Goal: Find specific page/section: Find specific page/section

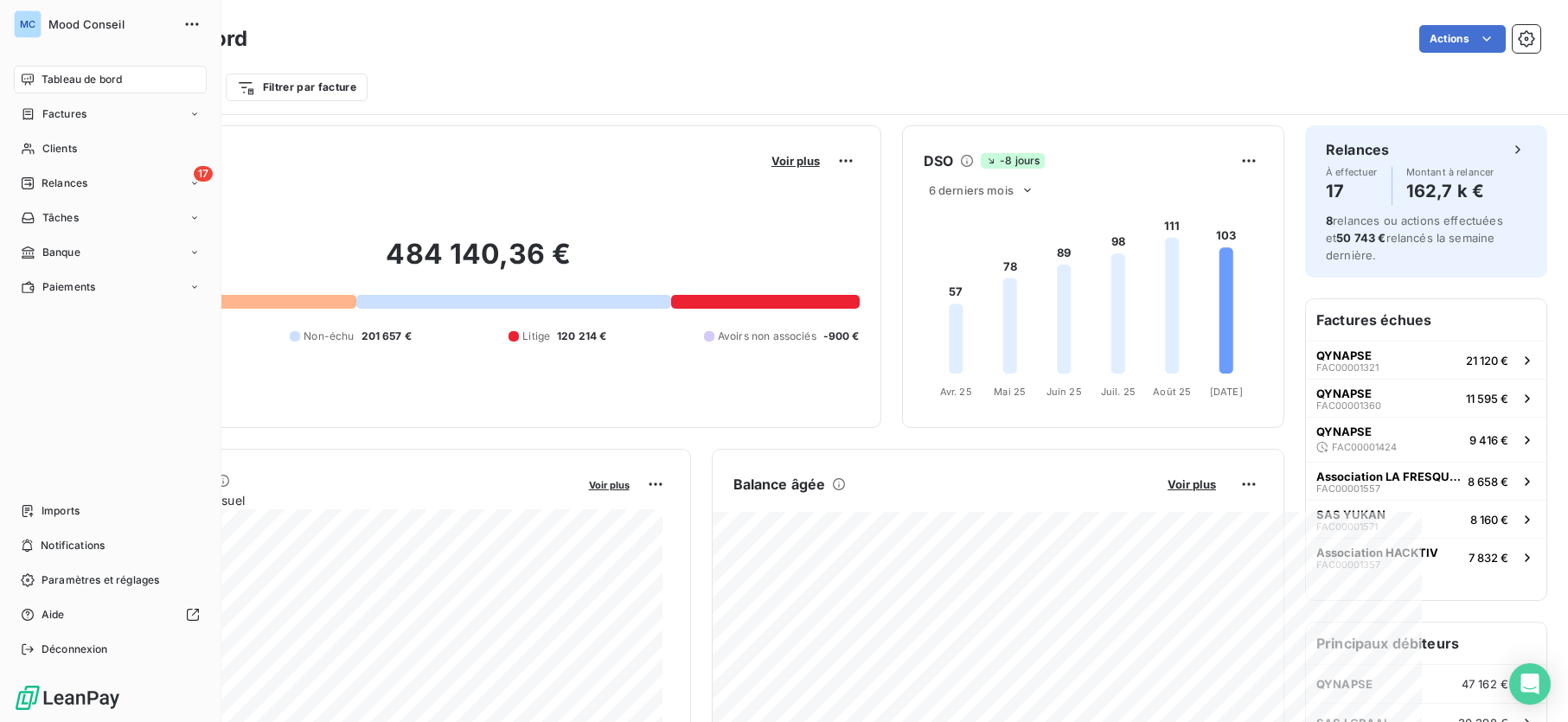
scroll to position [155, 0]
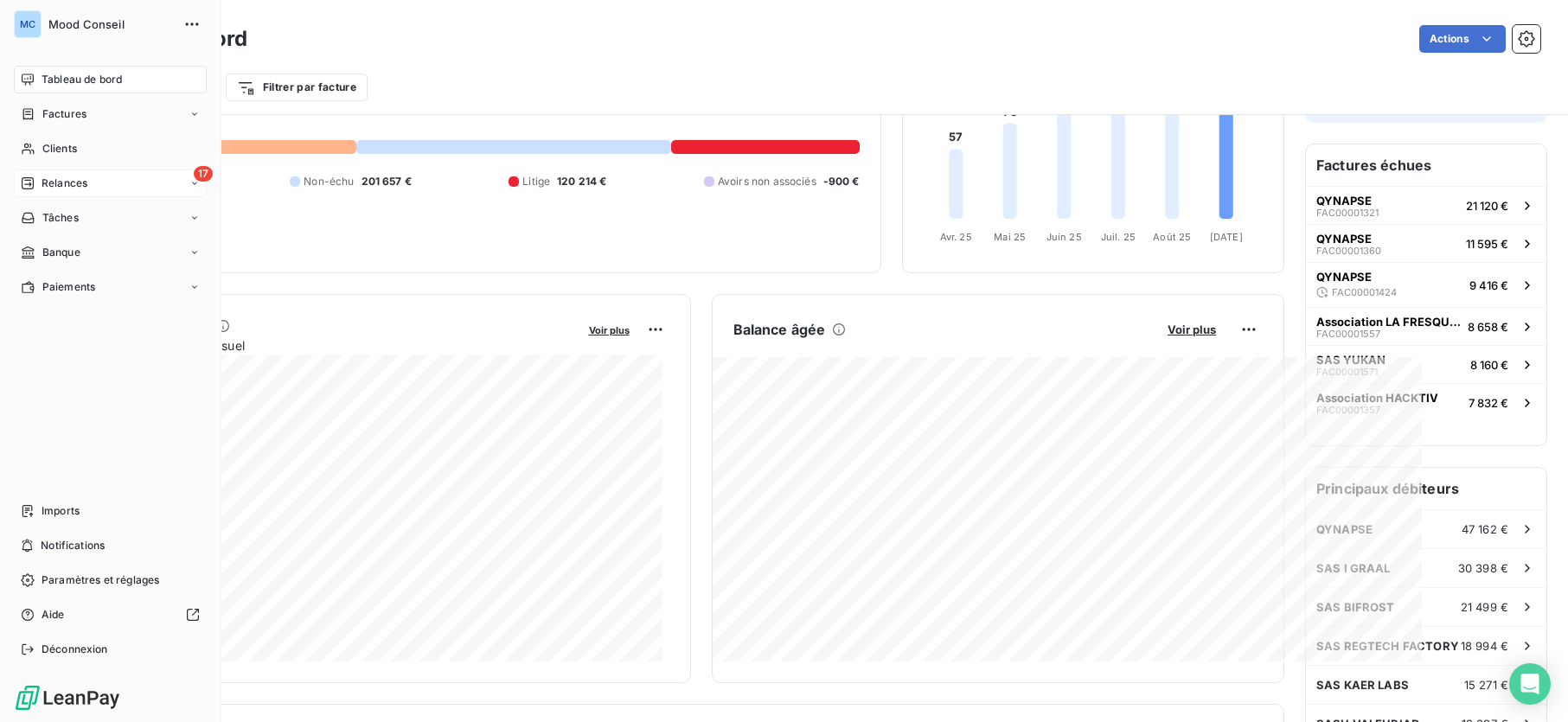
click at [106, 180] on div "17 Relances" at bounding box center [110, 184] width 192 height 28
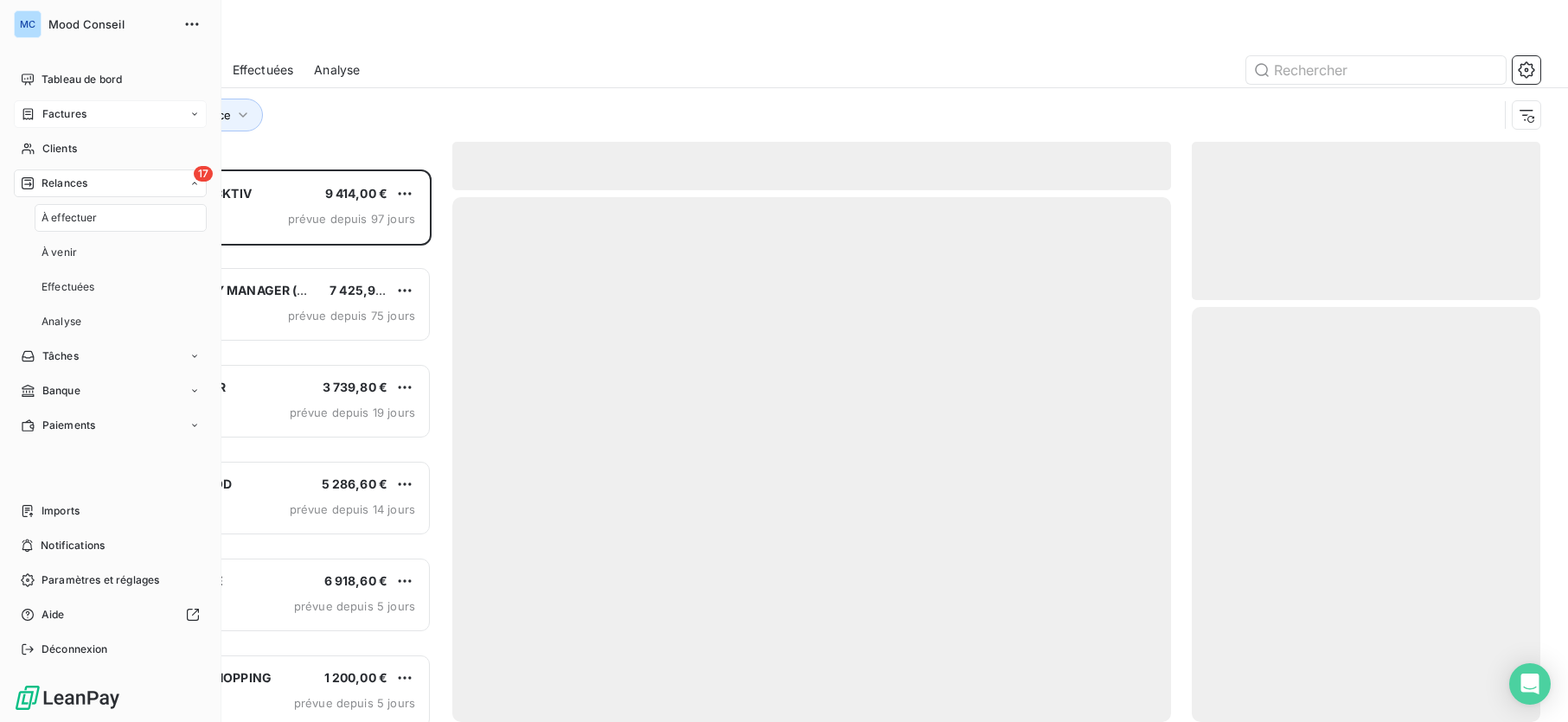
scroll to position [540, 336]
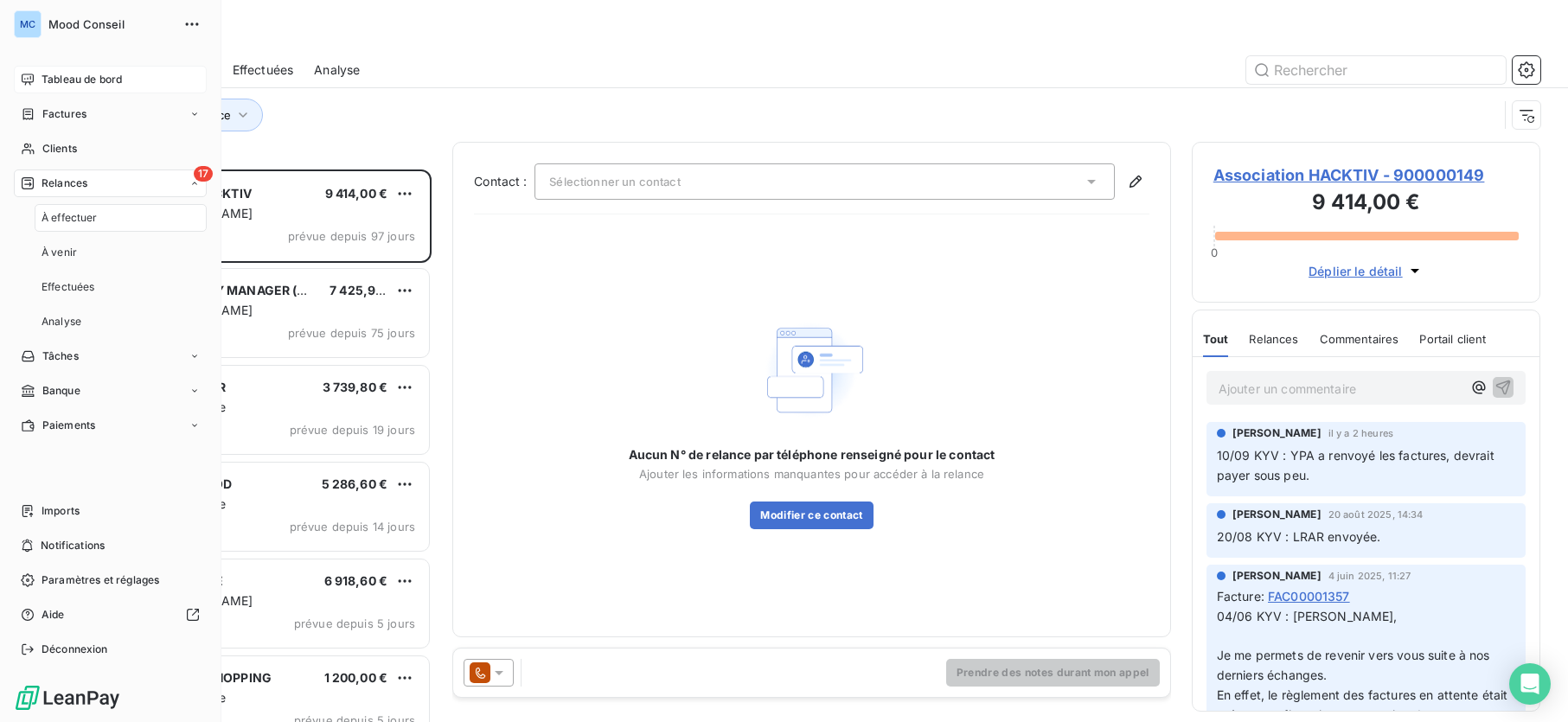
click at [89, 79] on span "Tableau de bord" at bounding box center [81, 80] width 80 height 16
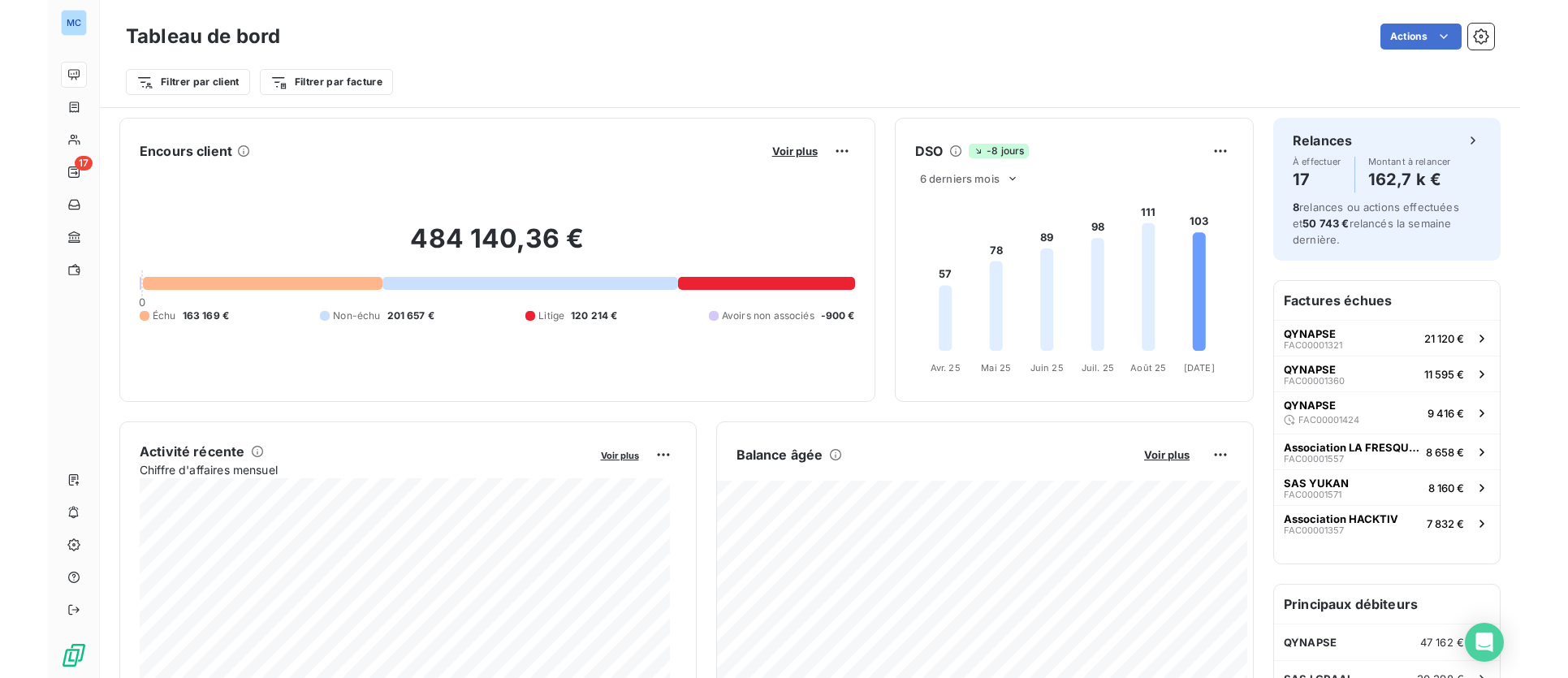
scroll to position [298, 0]
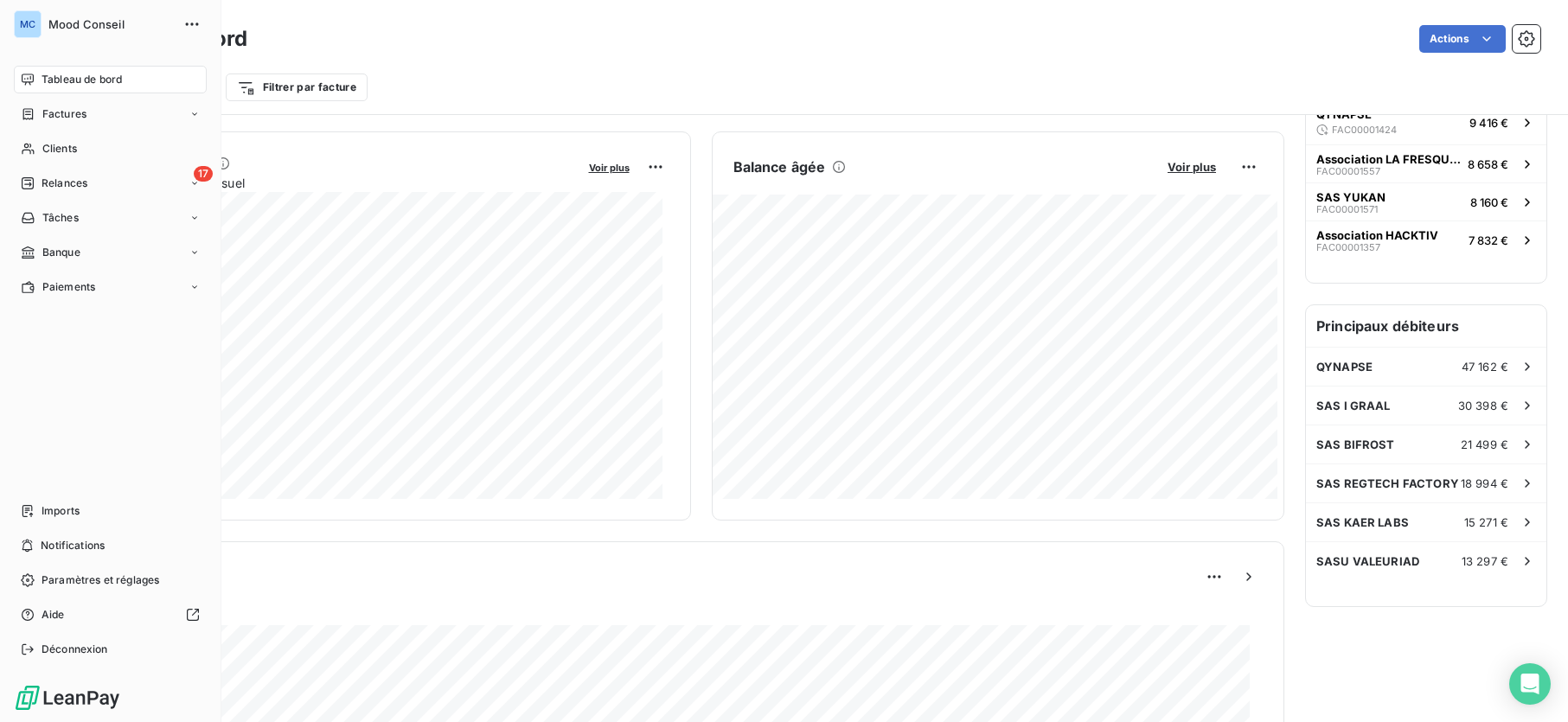
click at [53, 76] on span "Tableau de bord" at bounding box center [81, 80] width 80 height 16
click at [69, 144] on span "Clients" at bounding box center [60, 149] width 35 height 16
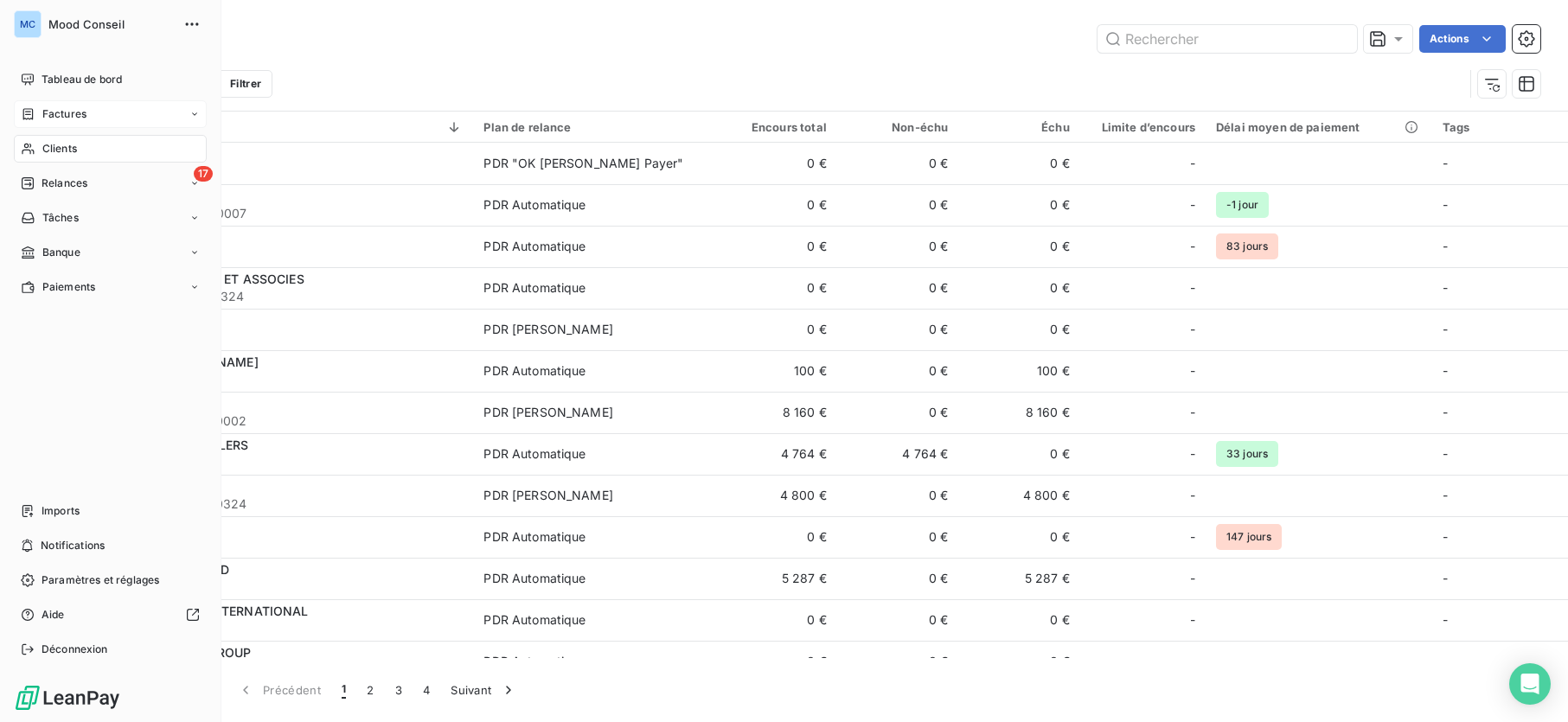
click at [74, 110] on span "Factures" at bounding box center [64, 115] width 44 height 16
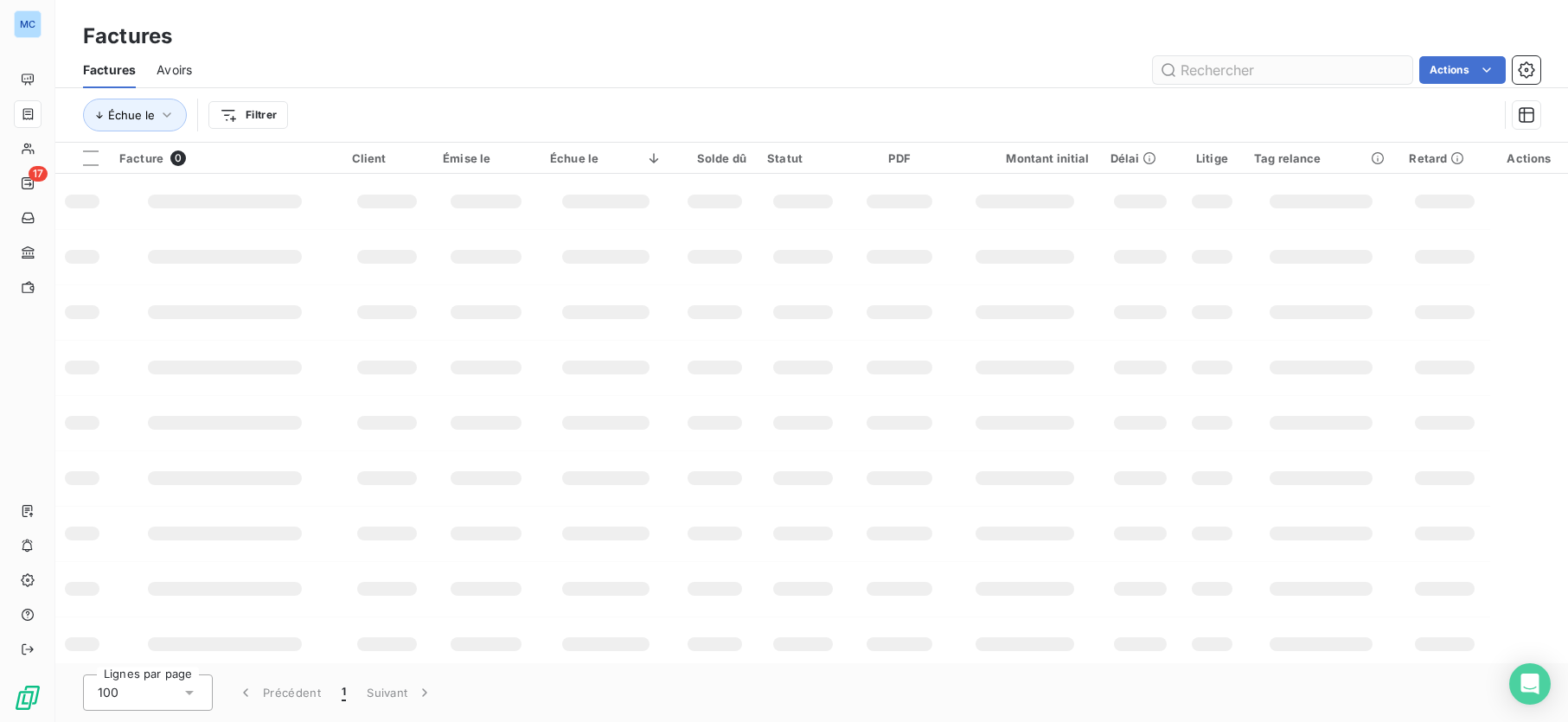
click at [1292, 72] on input "text" at bounding box center [1282, 70] width 259 height 28
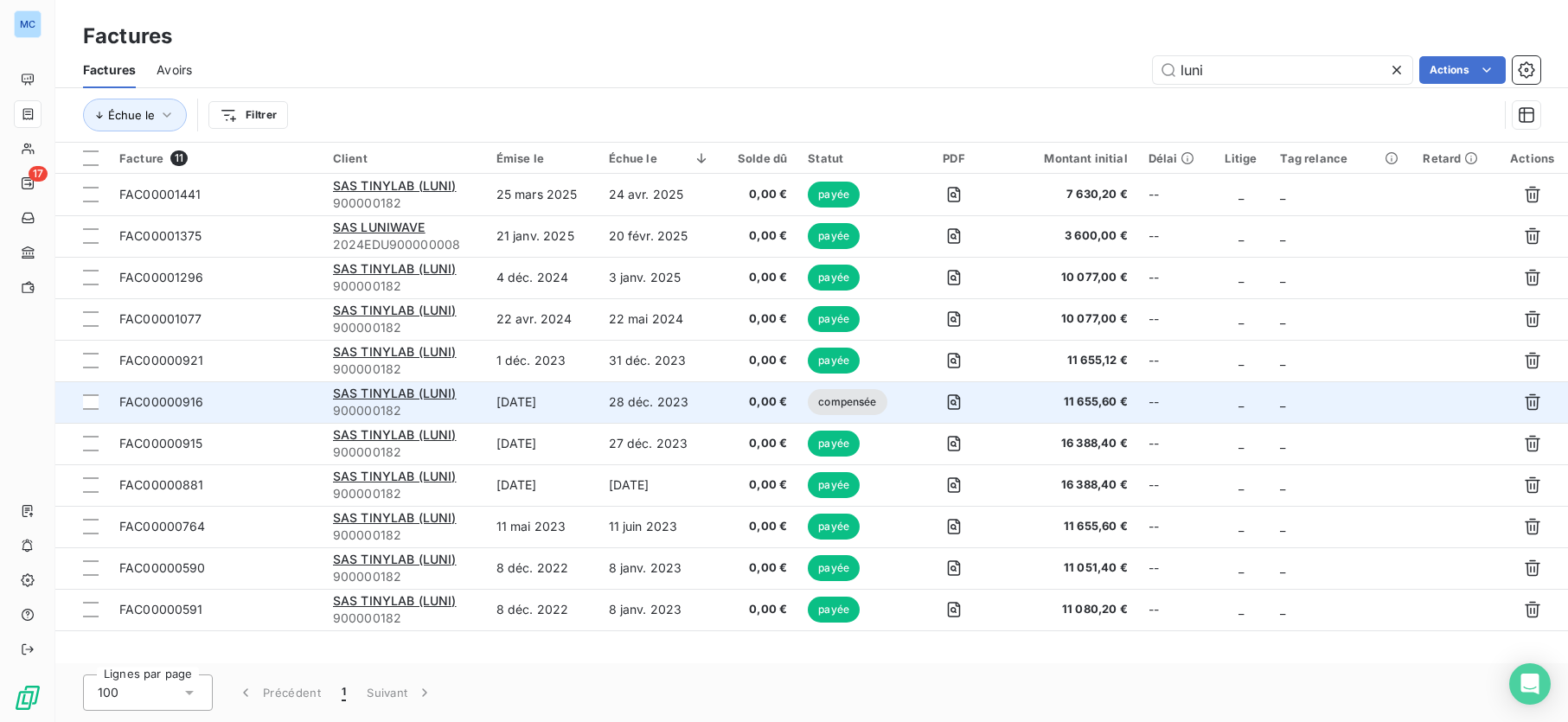
type input "luni"
click at [476, 403] on td "SAS TINYLAB (LUNI) 900000182" at bounding box center [404, 402] width 164 height 41
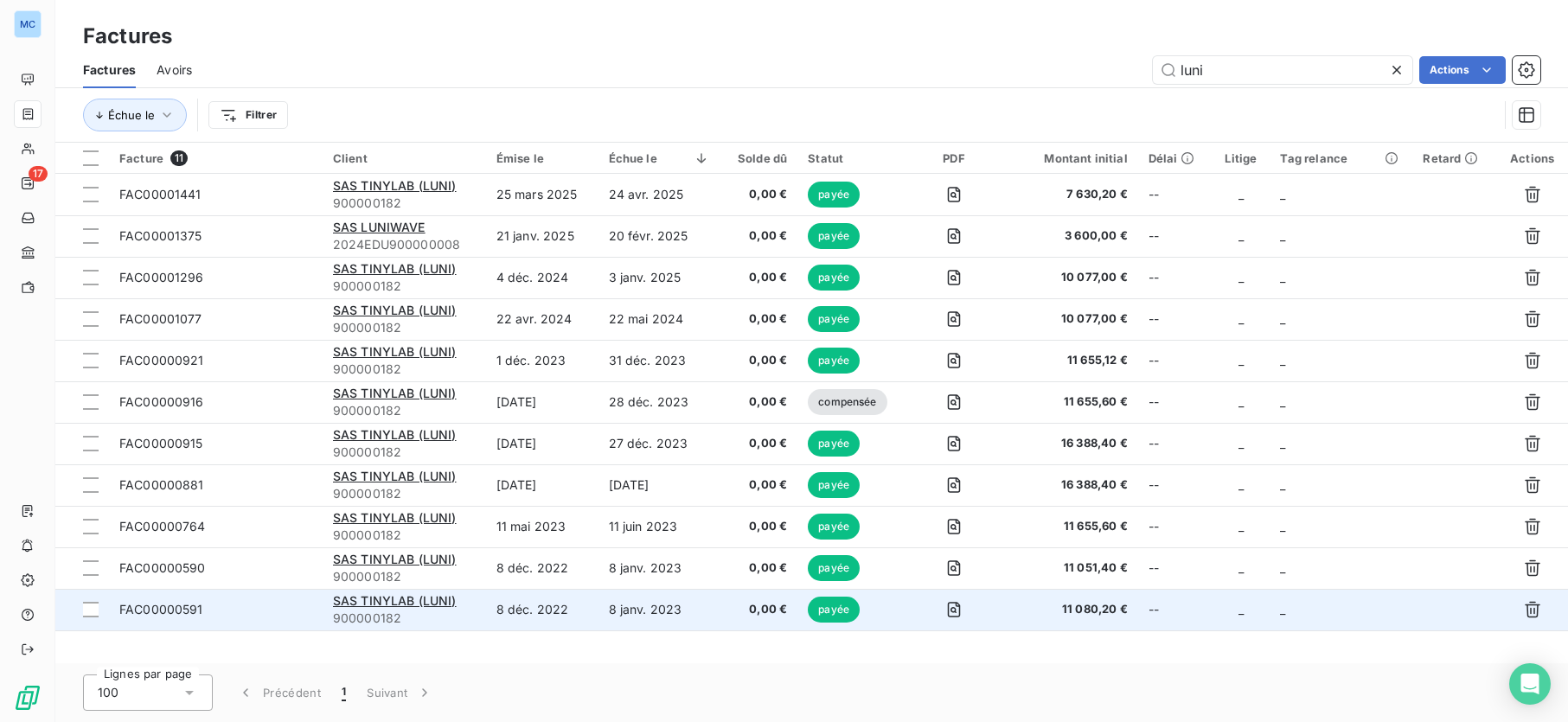
click at [538, 606] on td "8 déc. 2022" at bounding box center [542, 609] width 112 height 41
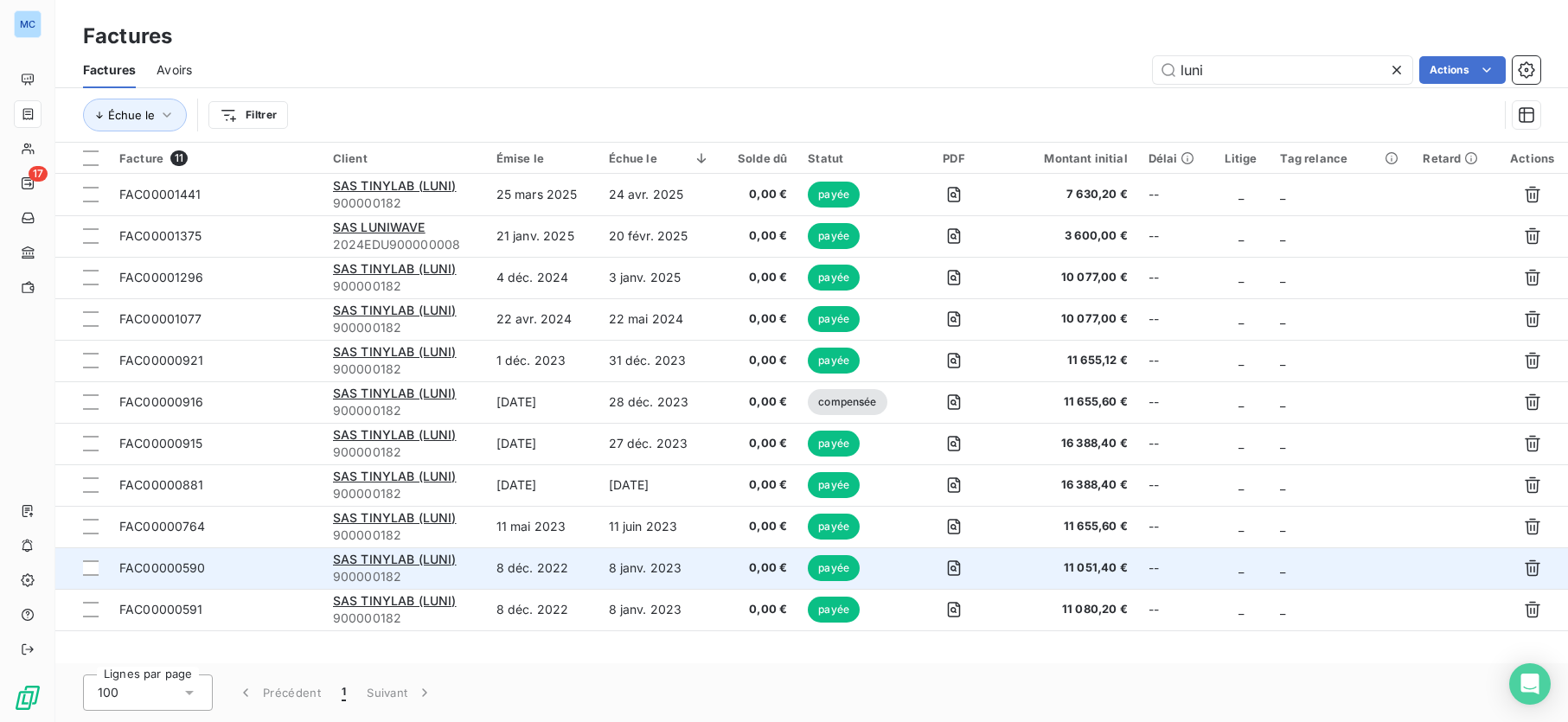
click at [553, 571] on td "8 déc. 2022" at bounding box center [542, 568] width 112 height 41
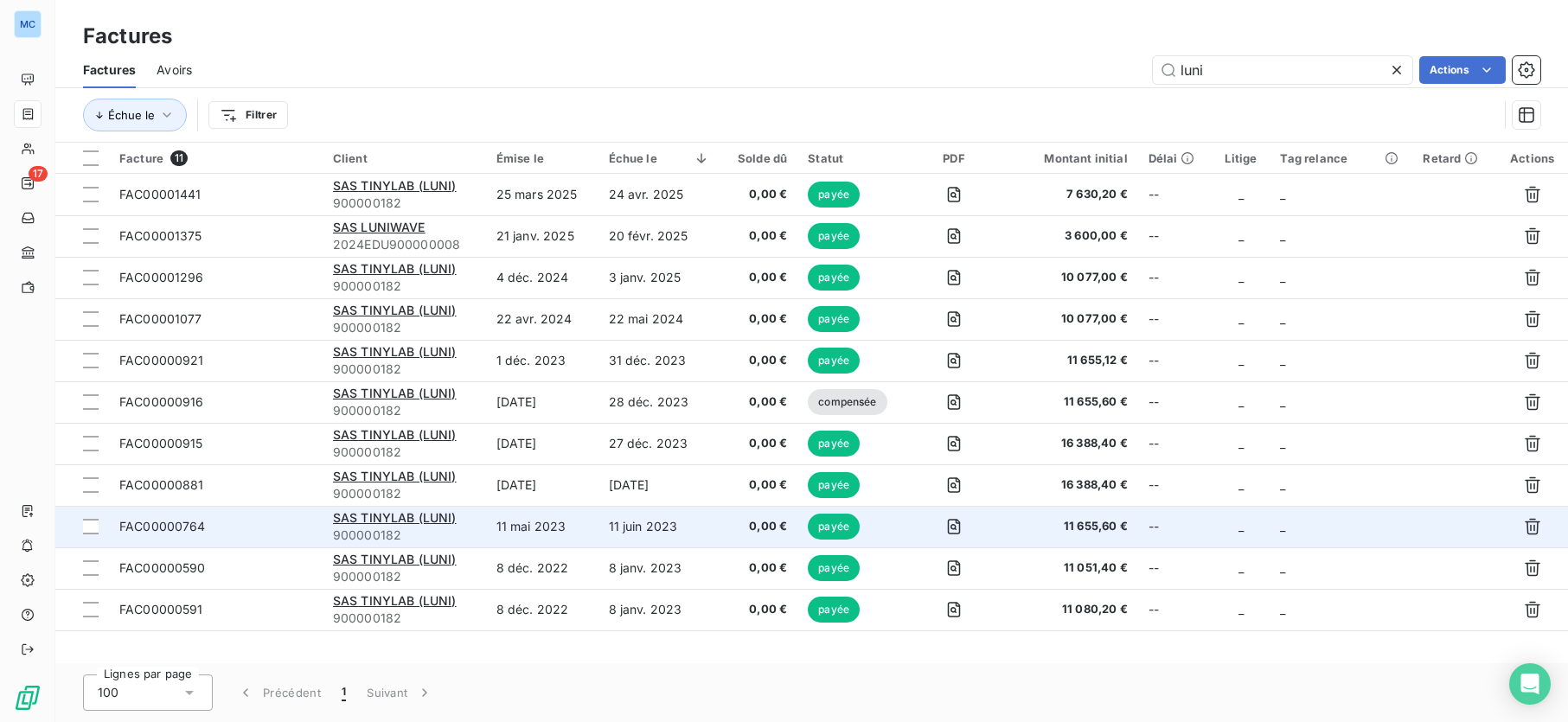
click at [525, 527] on td "11 mai 2023" at bounding box center [542, 526] width 112 height 41
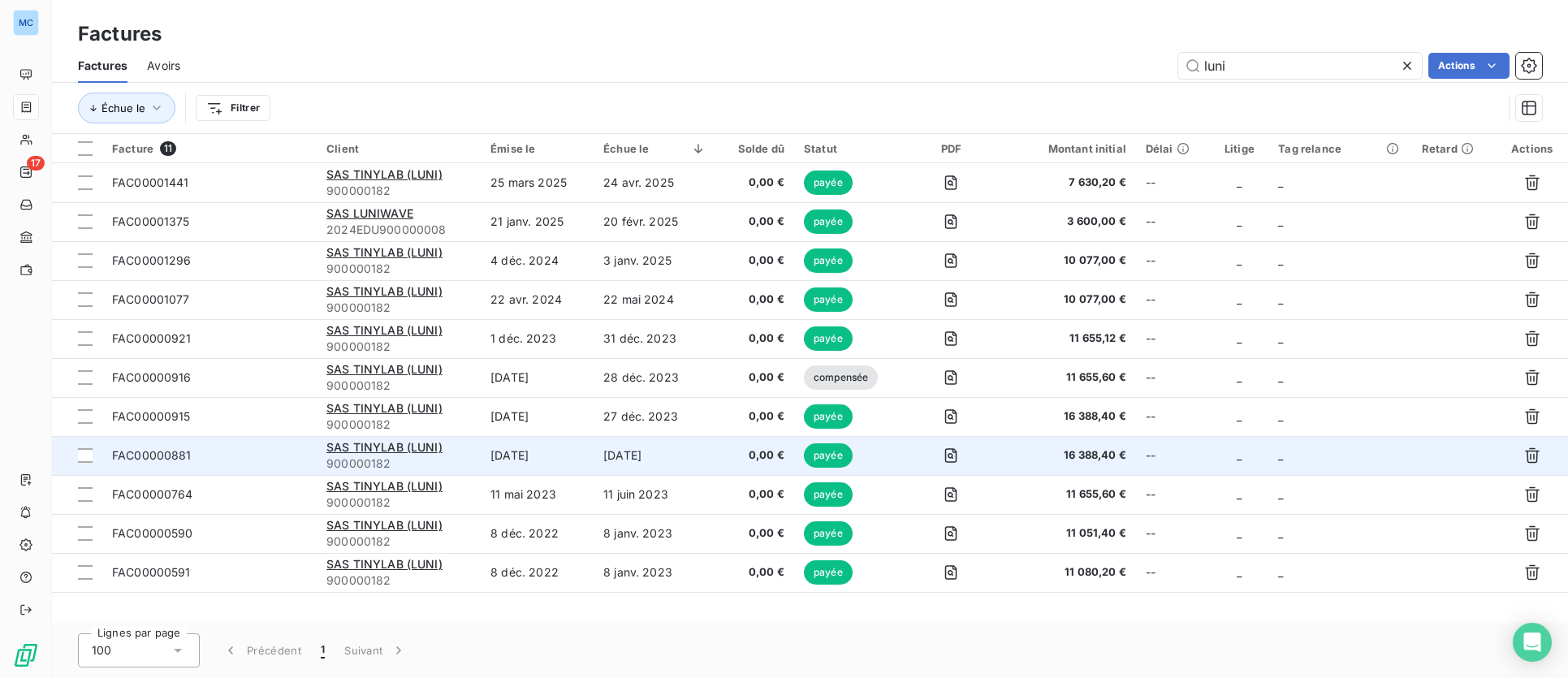
click at [240, 461] on span "FAC00000881" at bounding box center [209, 455] width 195 height 16
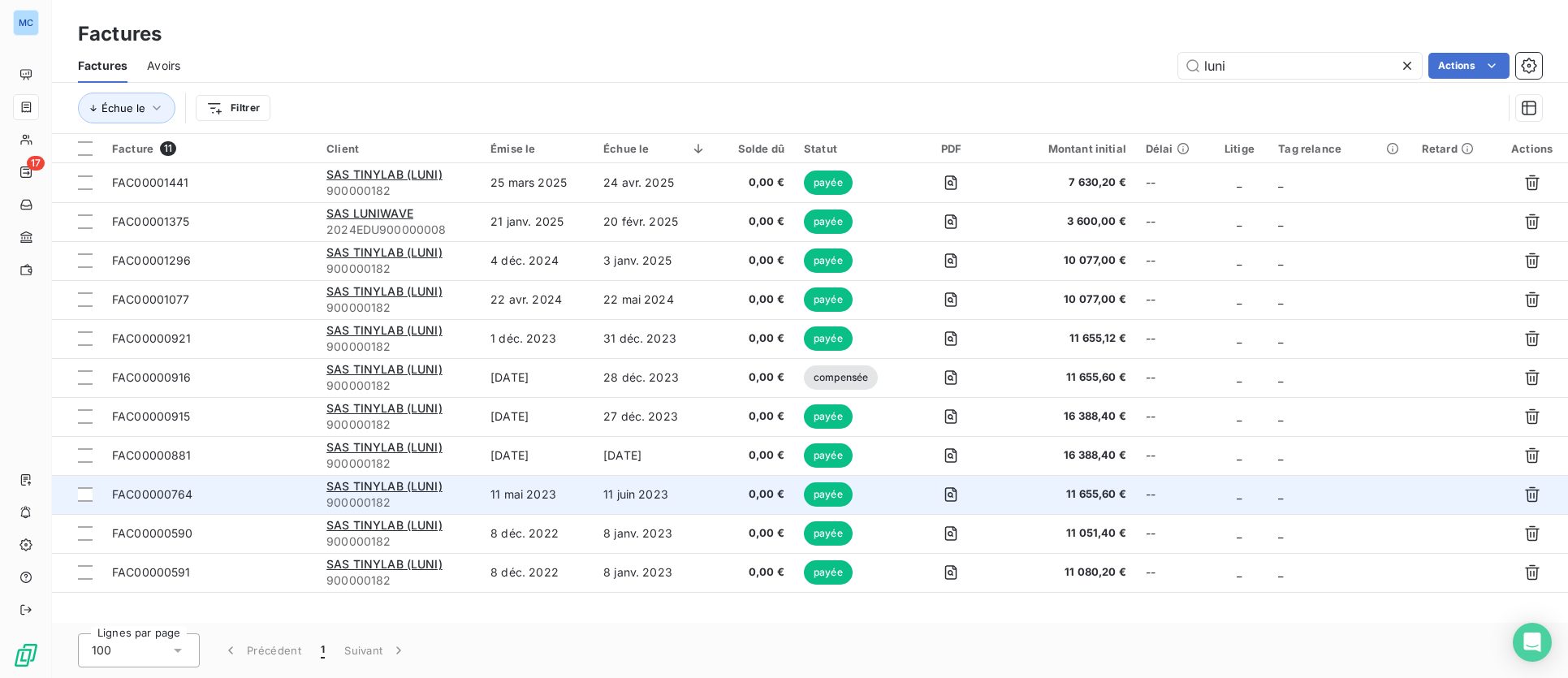
click at [233, 484] on td "FAC00000764" at bounding box center [210, 494] width 214 height 39
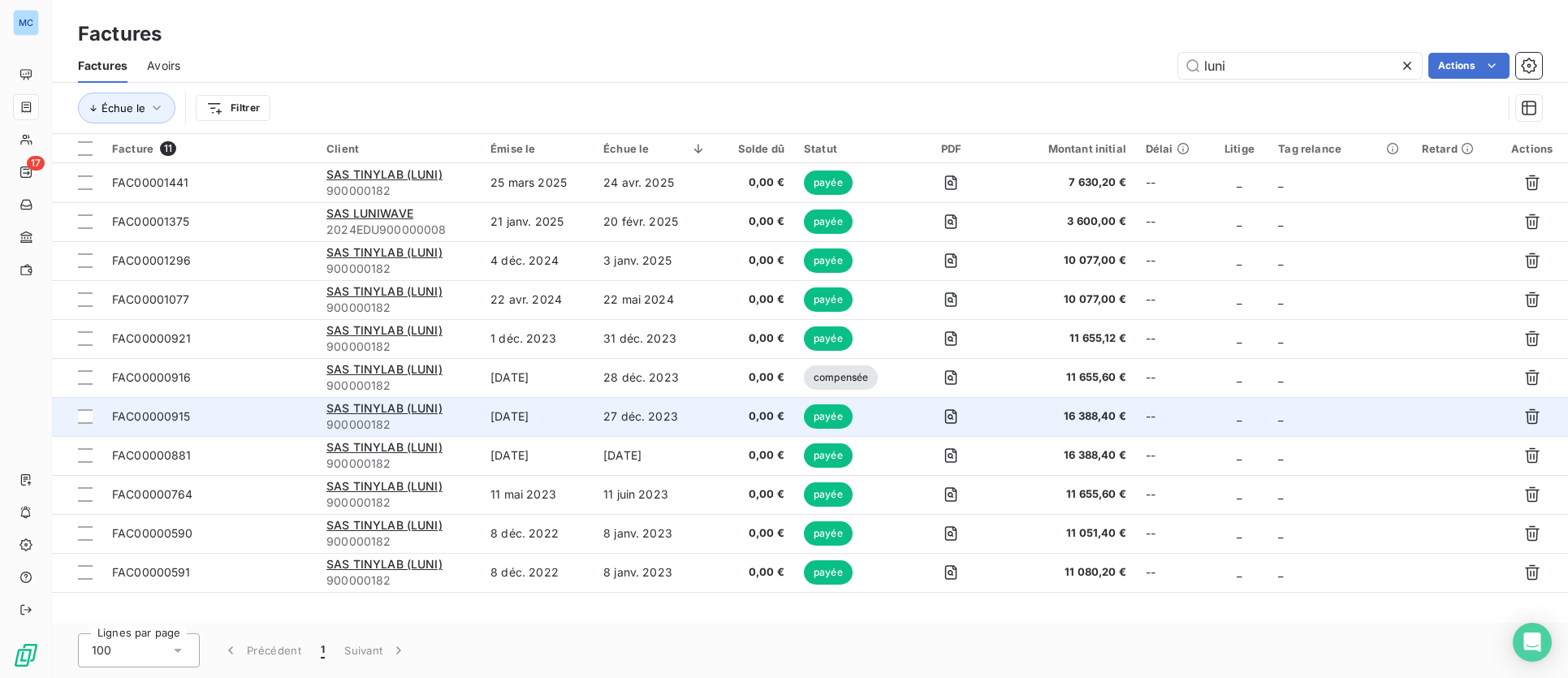
click at [265, 413] on span "FAC00000915" at bounding box center [209, 417] width 195 height 16
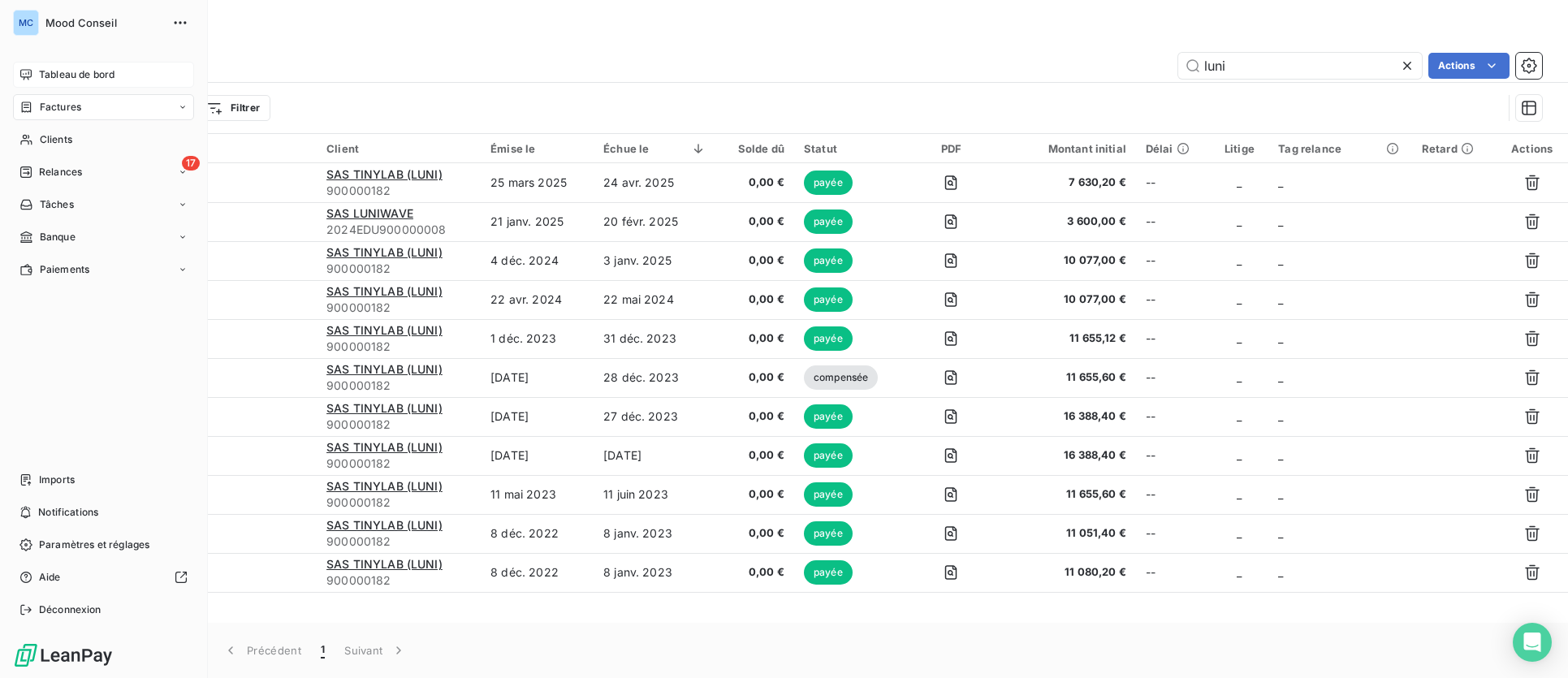
click at [21, 71] on icon at bounding box center [26, 75] width 13 height 13
